Goal: Information Seeking & Learning: Learn about a topic

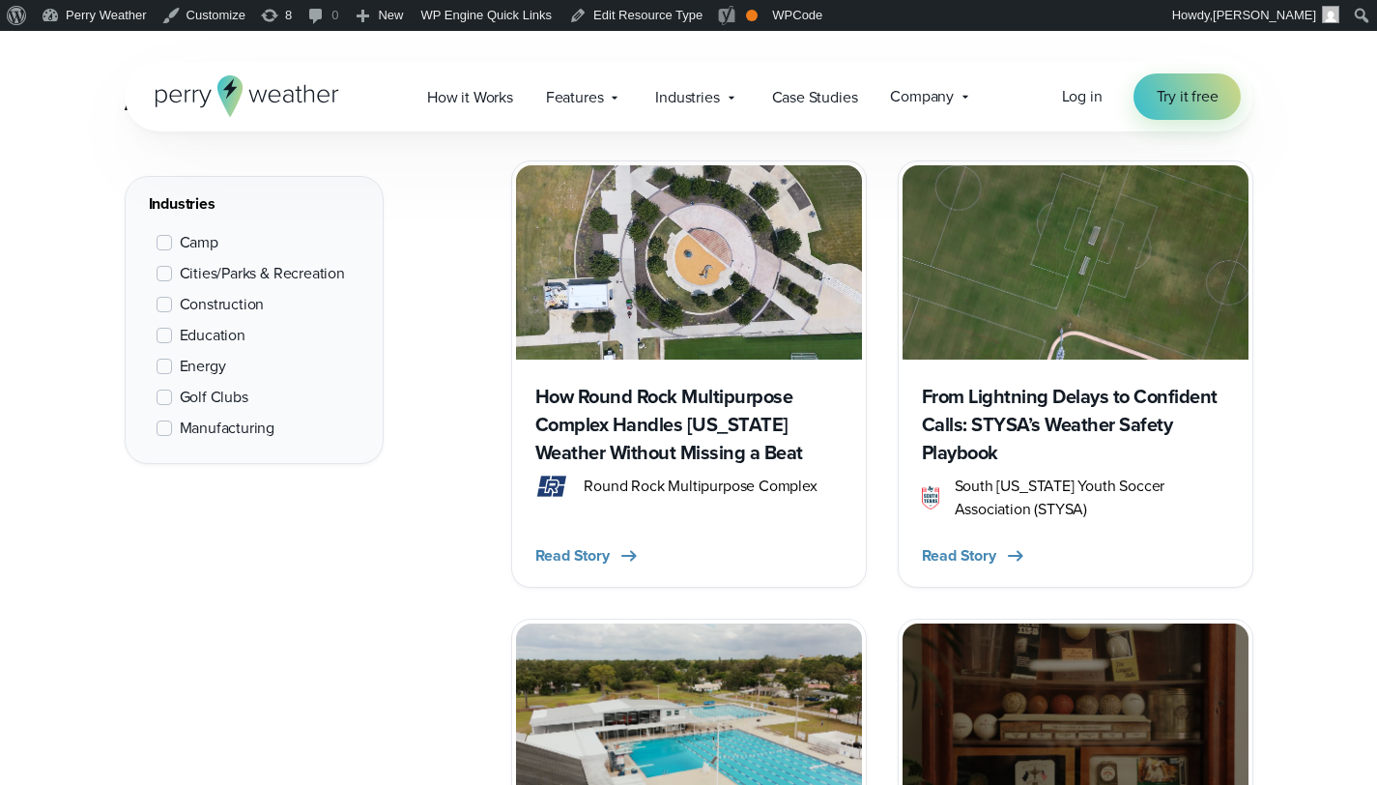
scroll to position [940, 0]
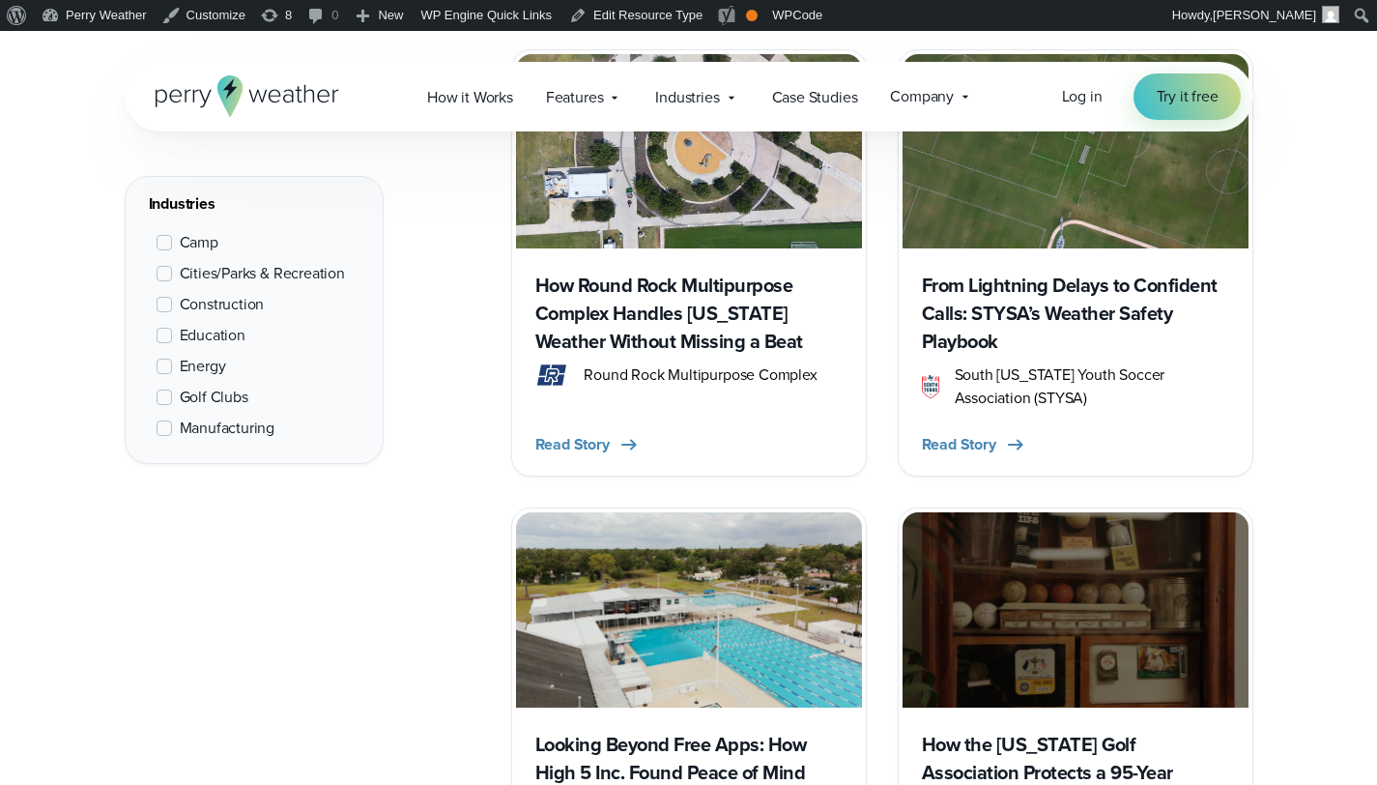
click at [232, 339] on span "Education" at bounding box center [213, 335] width 66 height 23
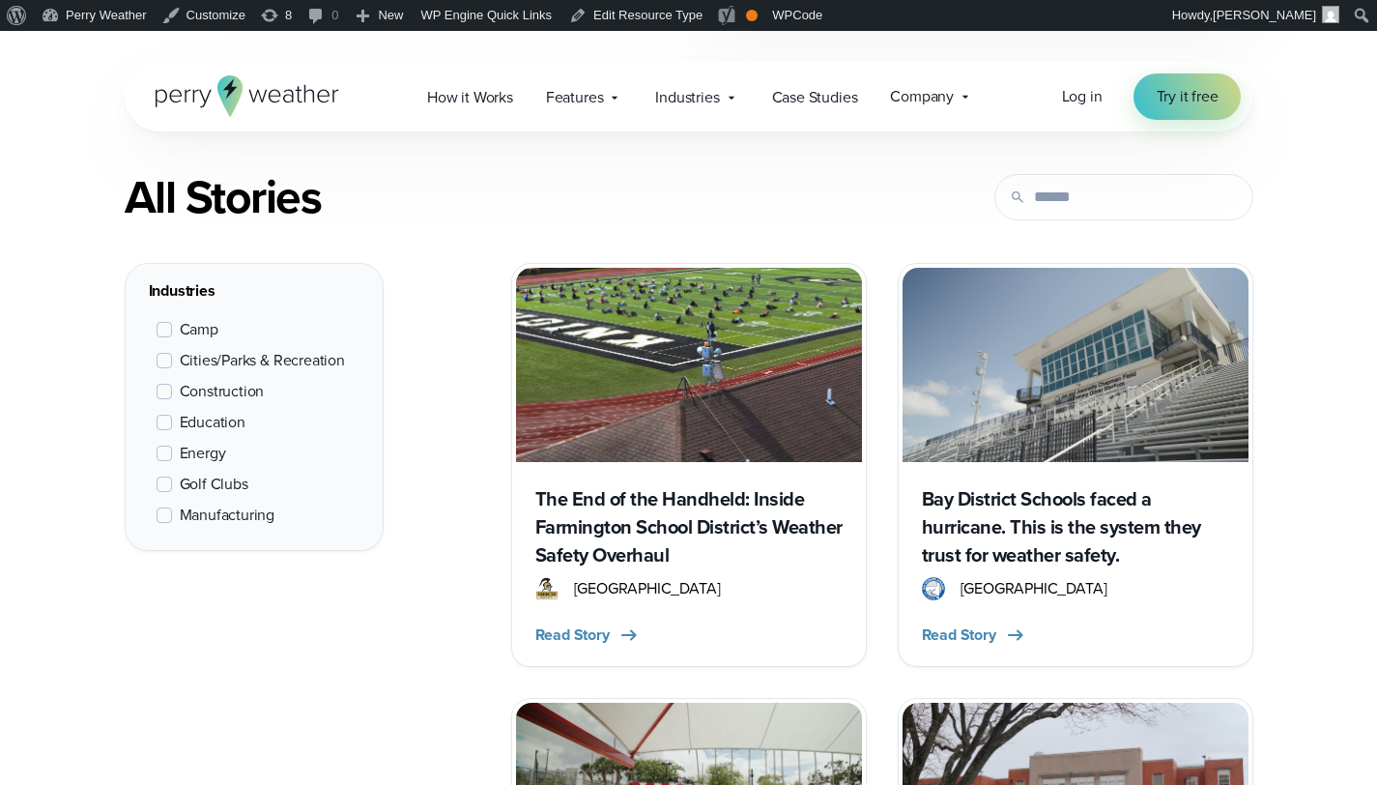
scroll to position [843, 0]
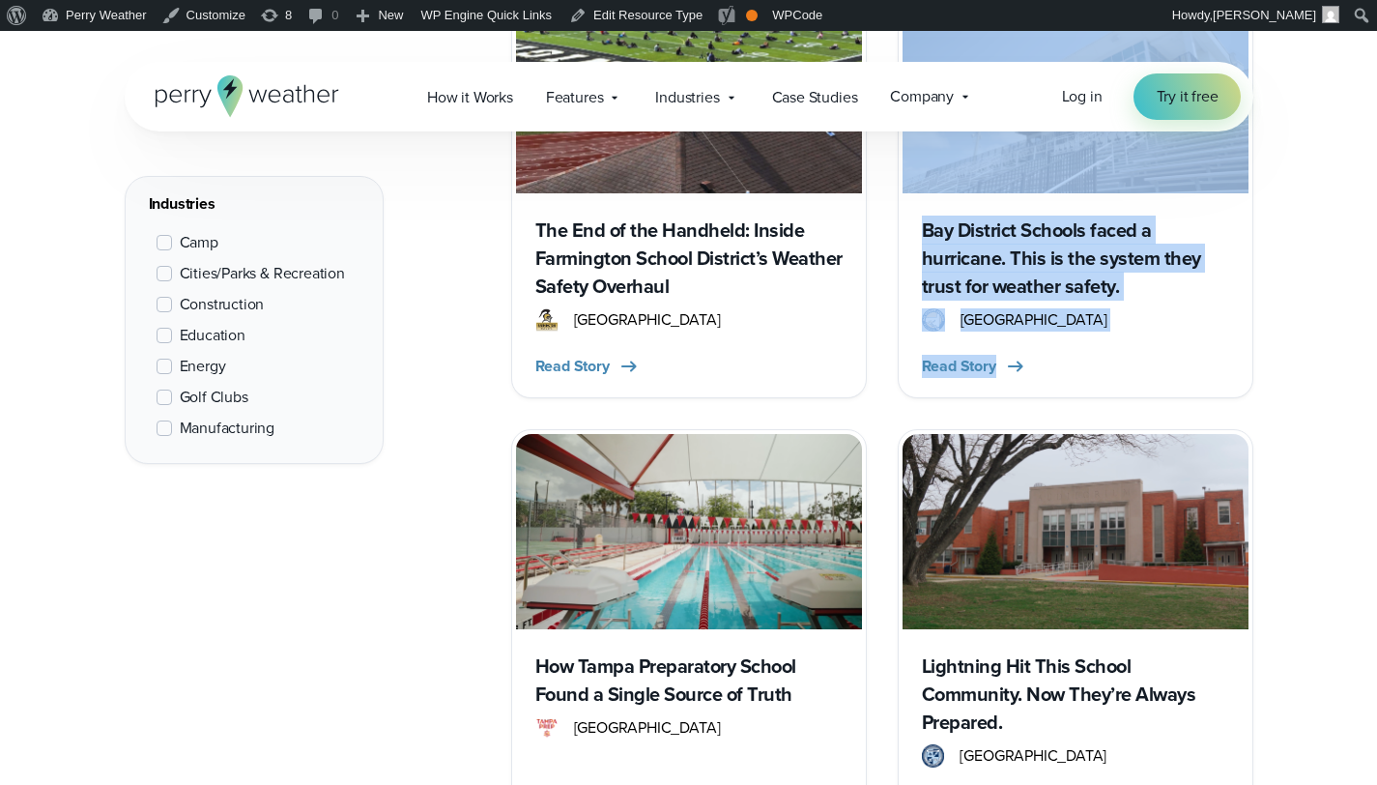
scroll to position [1042, 0]
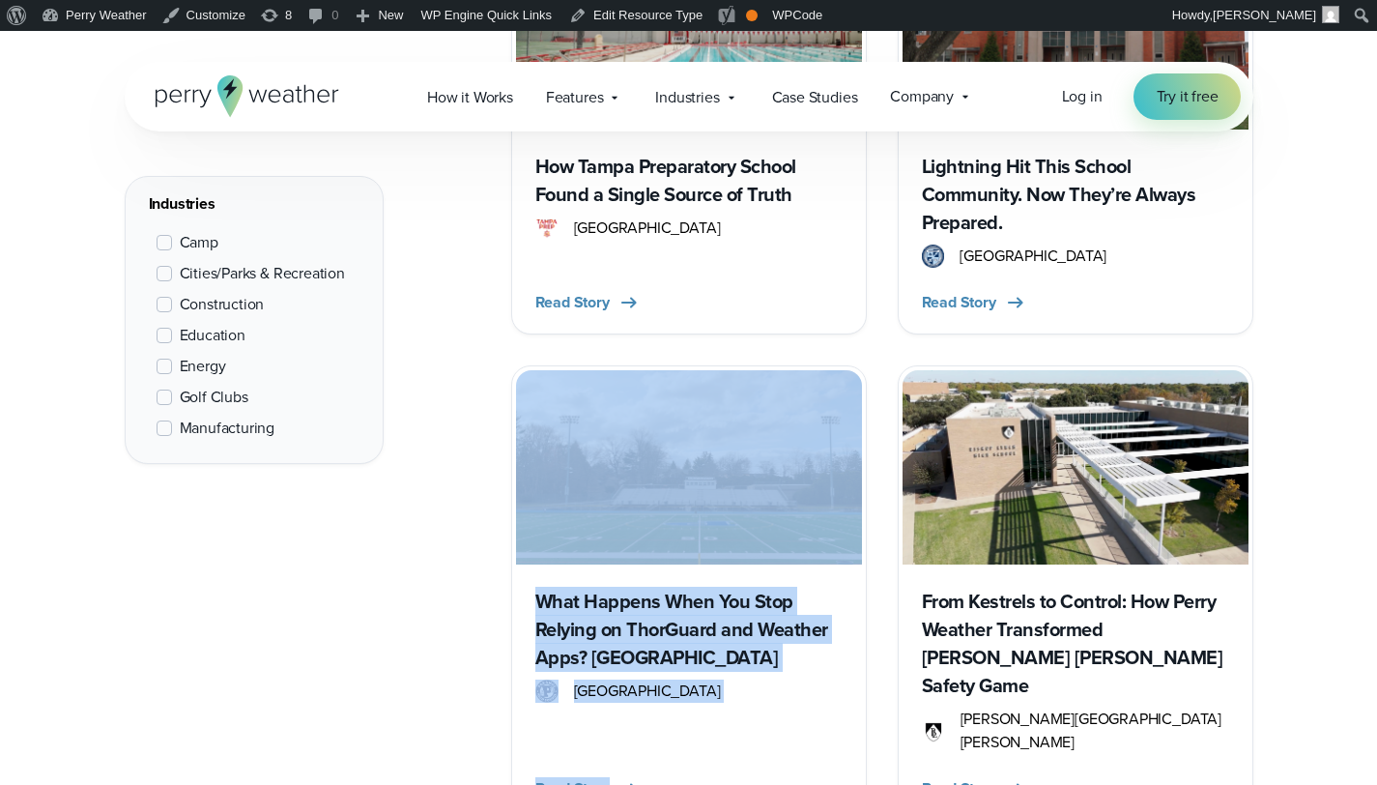
scroll to position [1688, 0]
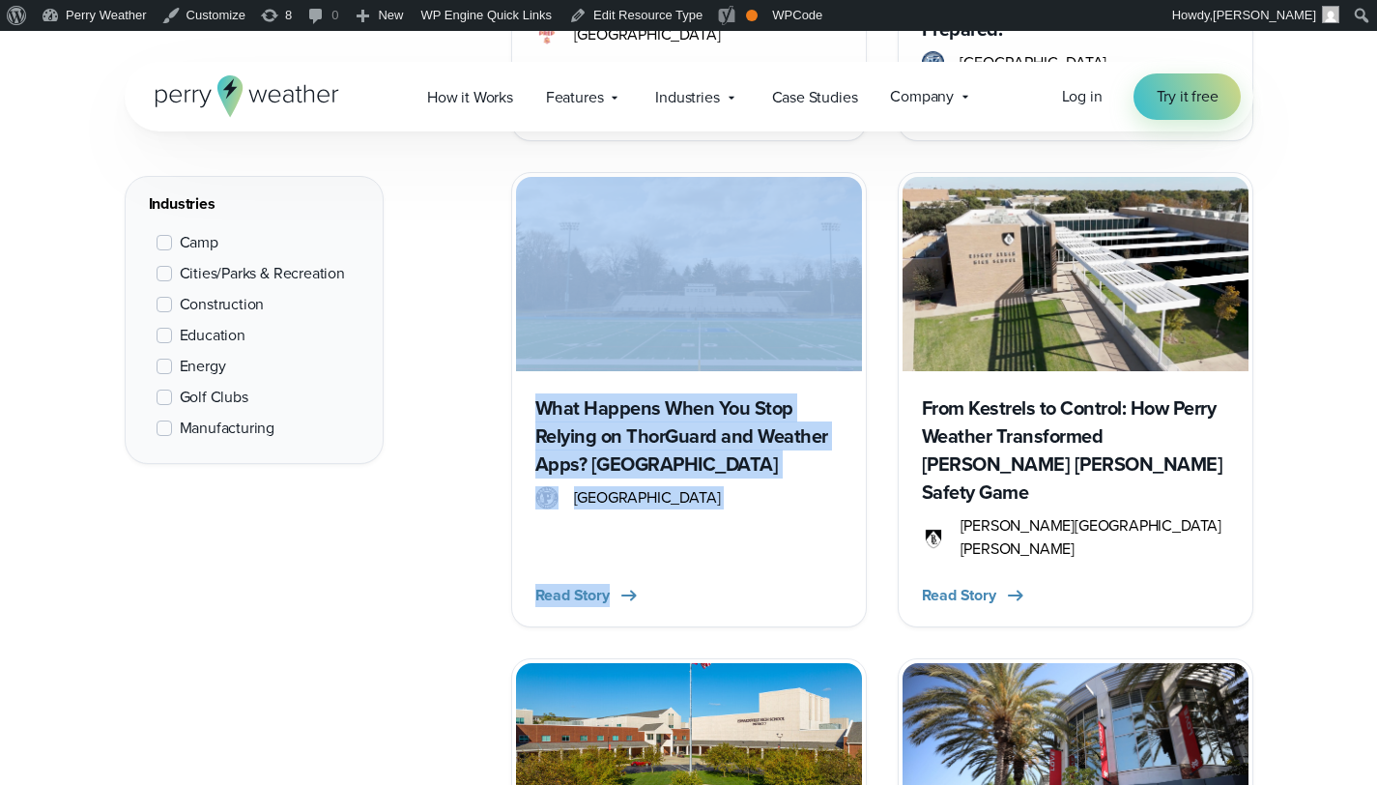
click at [1285, 469] on div "All Stories Filters Industries Camp" at bounding box center [688, 650] width 1377 height 2882
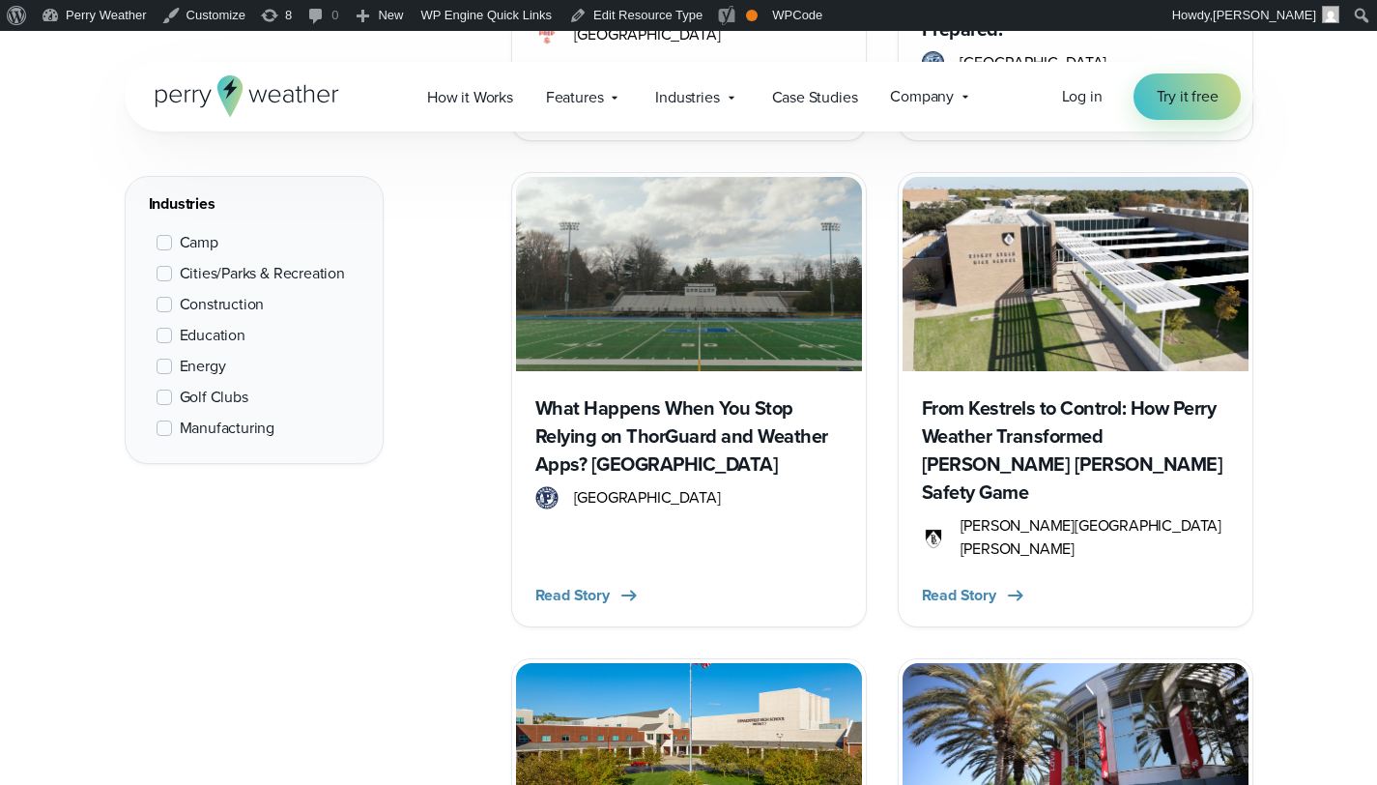
click at [349, 650] on div "Industries Camp Cities/Parks & Recreation Construction Education Energy Golf Cl…" at bounding box center [689, 696] width 1129 height 2790
click at [214, 338] on span "Education" at bounding box center [213, 335] width 66 height 23
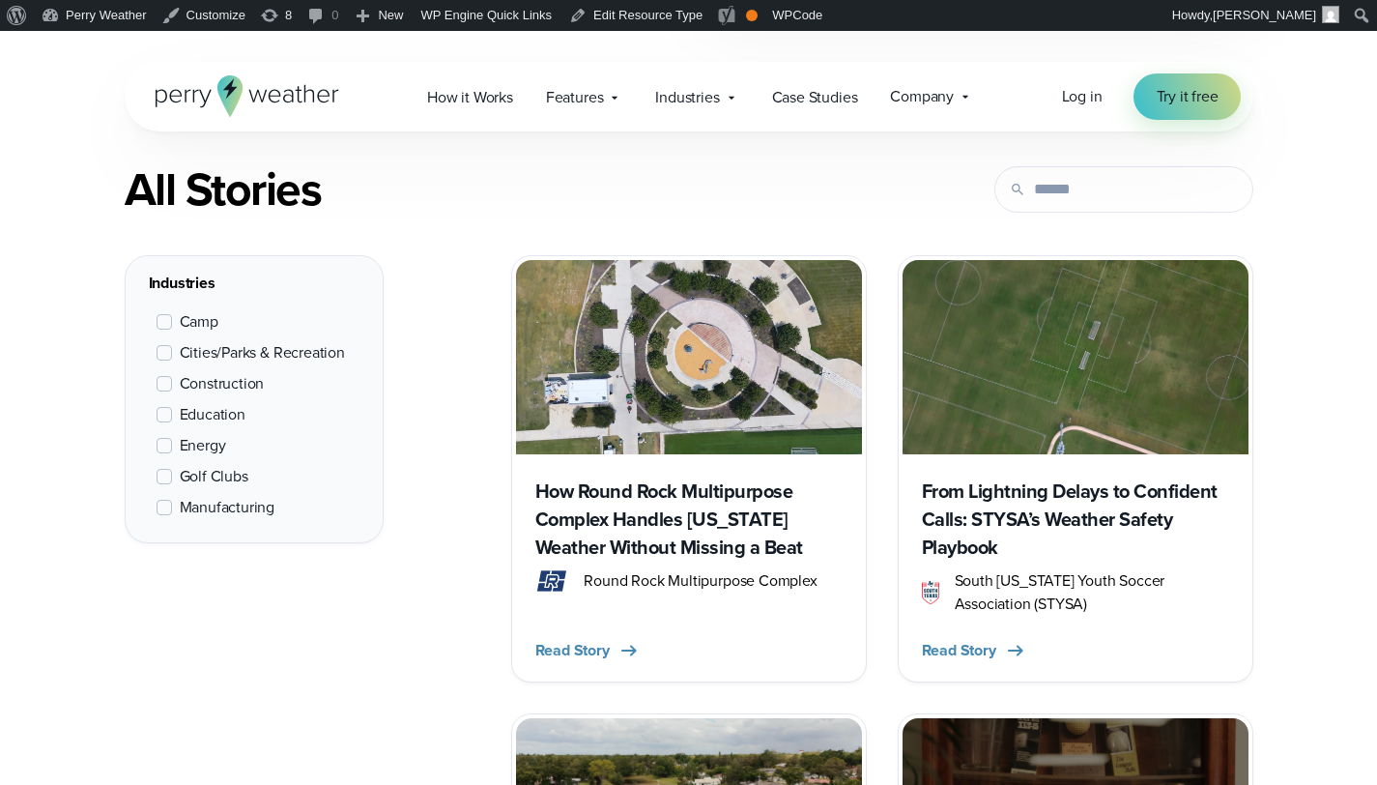
scroll to position [727, 0]
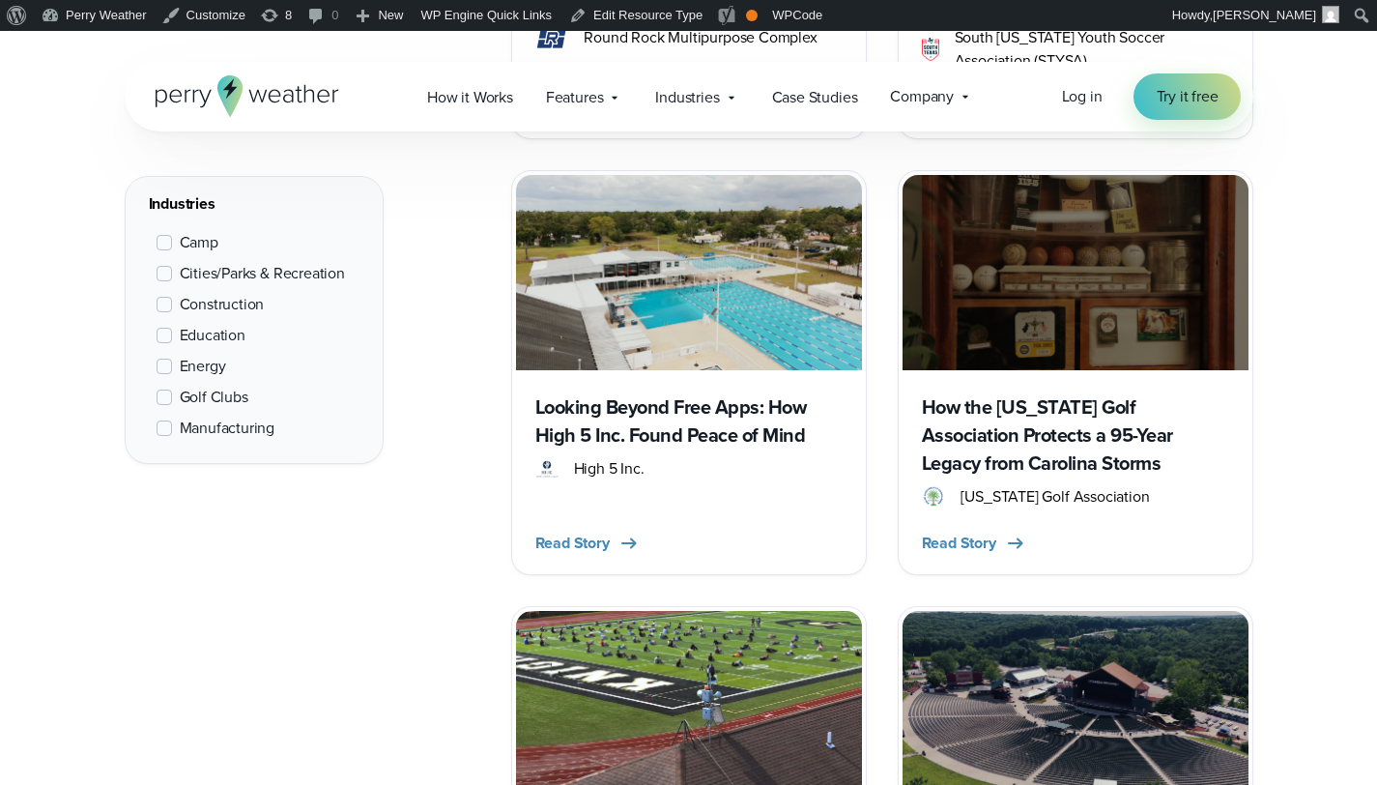
scroll to position [1298, 0]
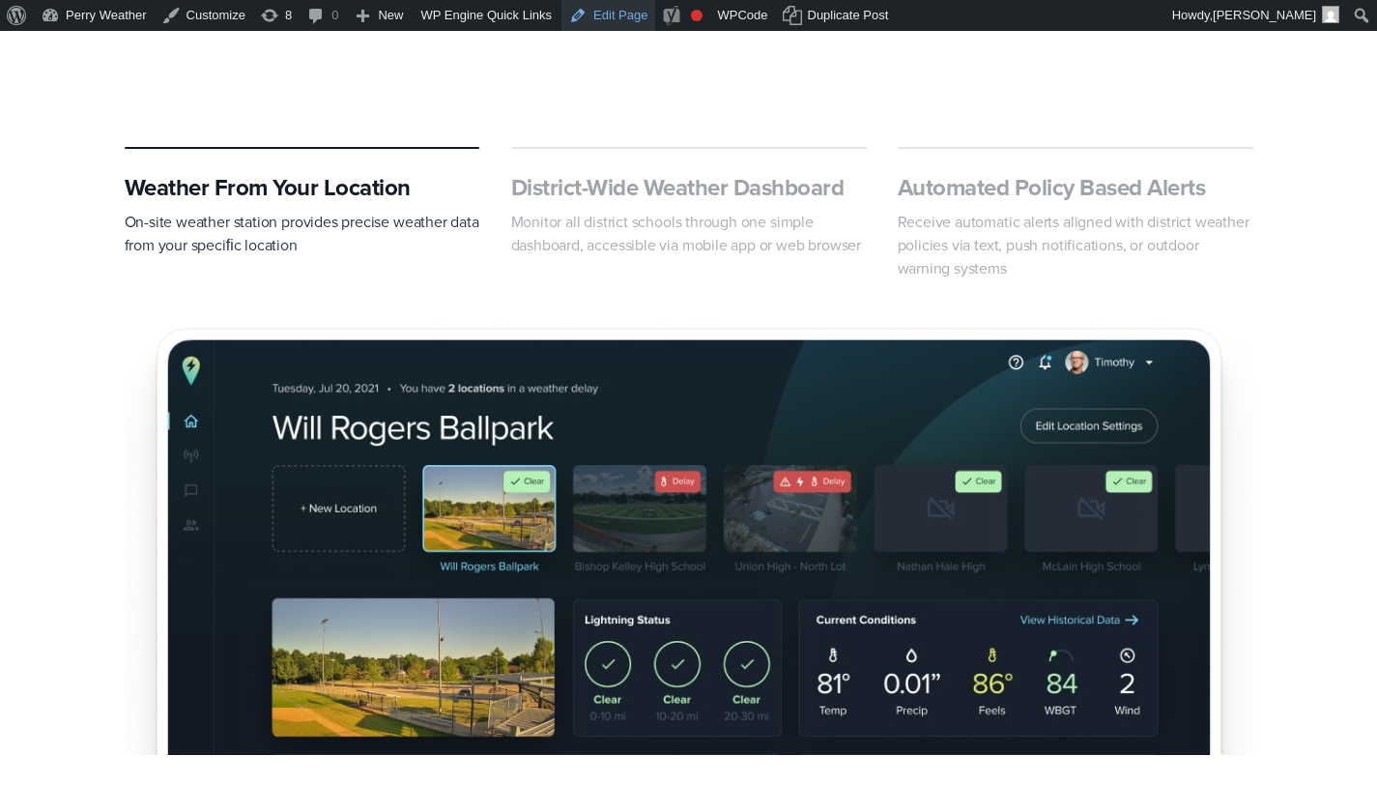
click at [613, 19] on link "Edit Page" at bounding box center [608, 15] width 94 height 31
